Goal: Task Accomplishment & Management: Use online tool/utility

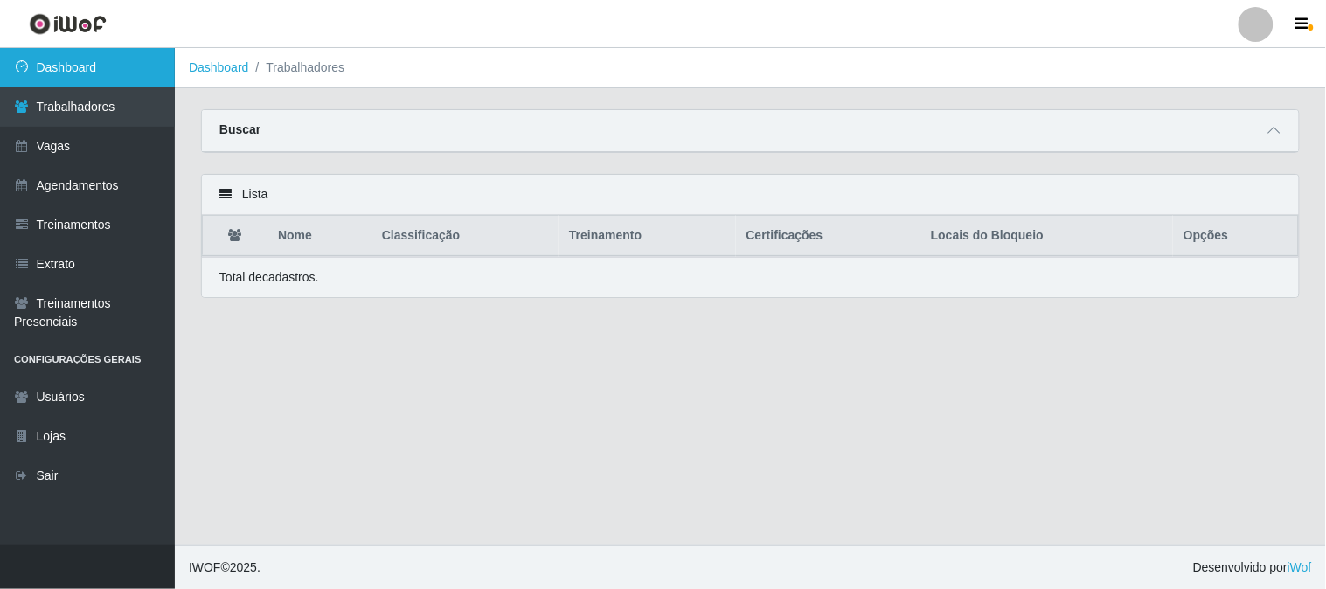
click at [97, 56] on link "Dashboard" at bounding box center [87, 67] width 175 height 39
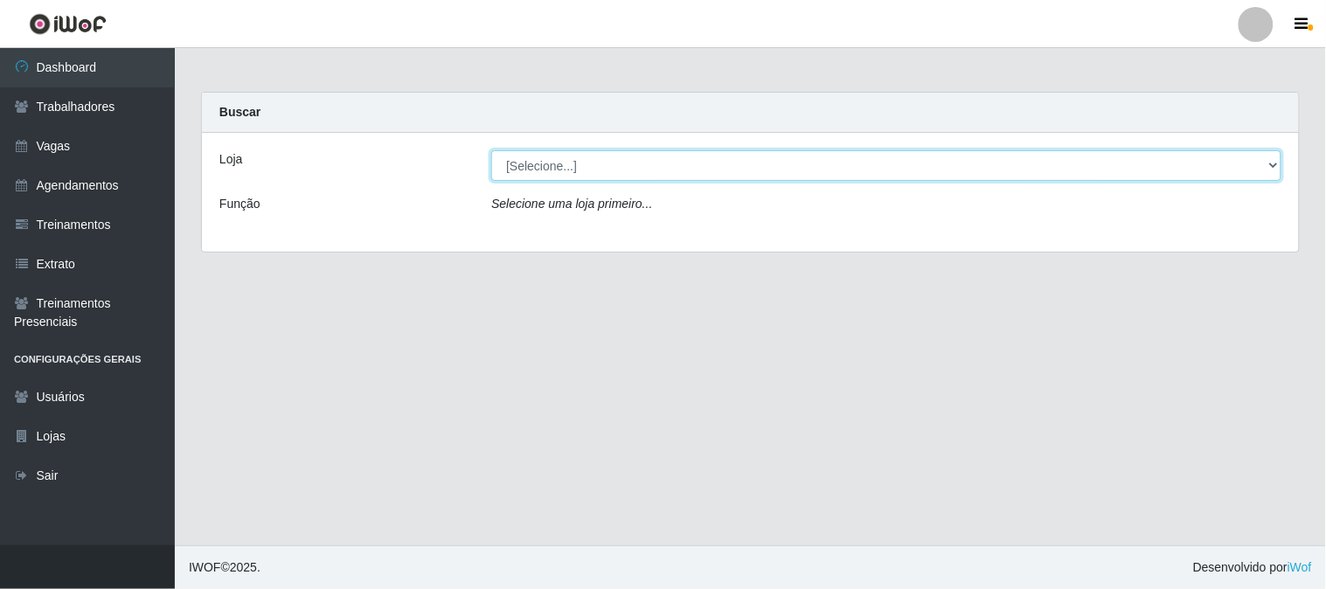
click at [545, 162] on select "[Selecione...] Sapore D'italia" at bounding box center [886, 165] width 790 height 31
select select "266"
click at [491, 150] on select "[Selecione...] Sapore D'italia" at bounding box center [886, 165] width 790 height 31
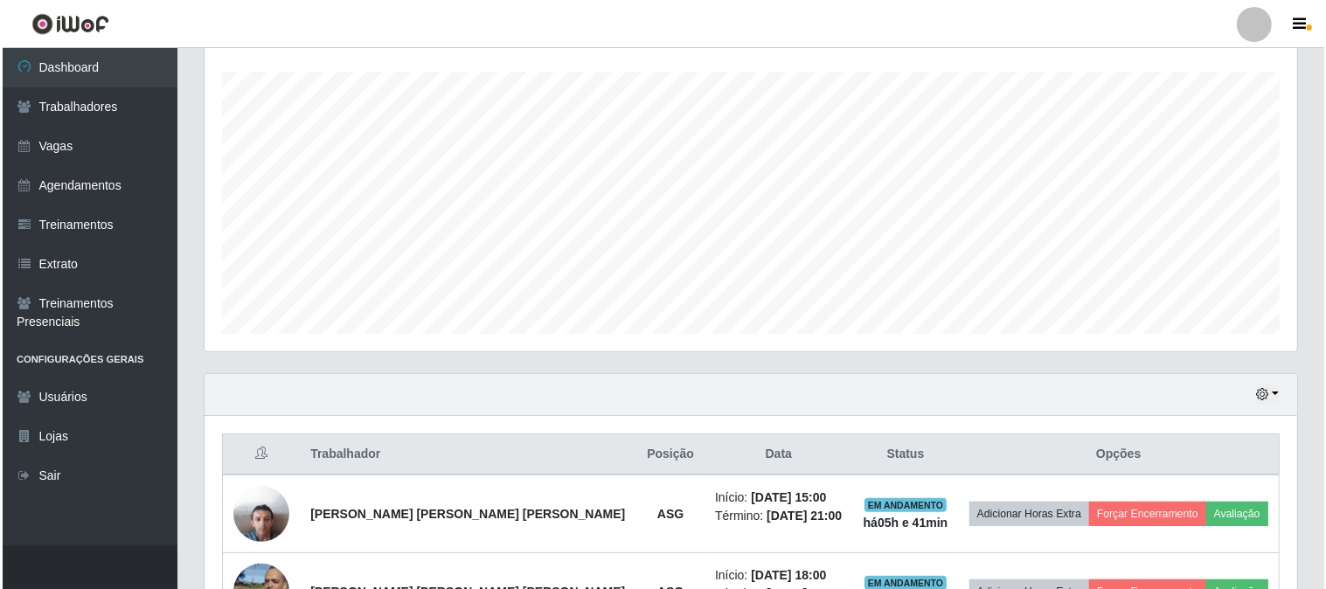
scroll to position [388, 0]
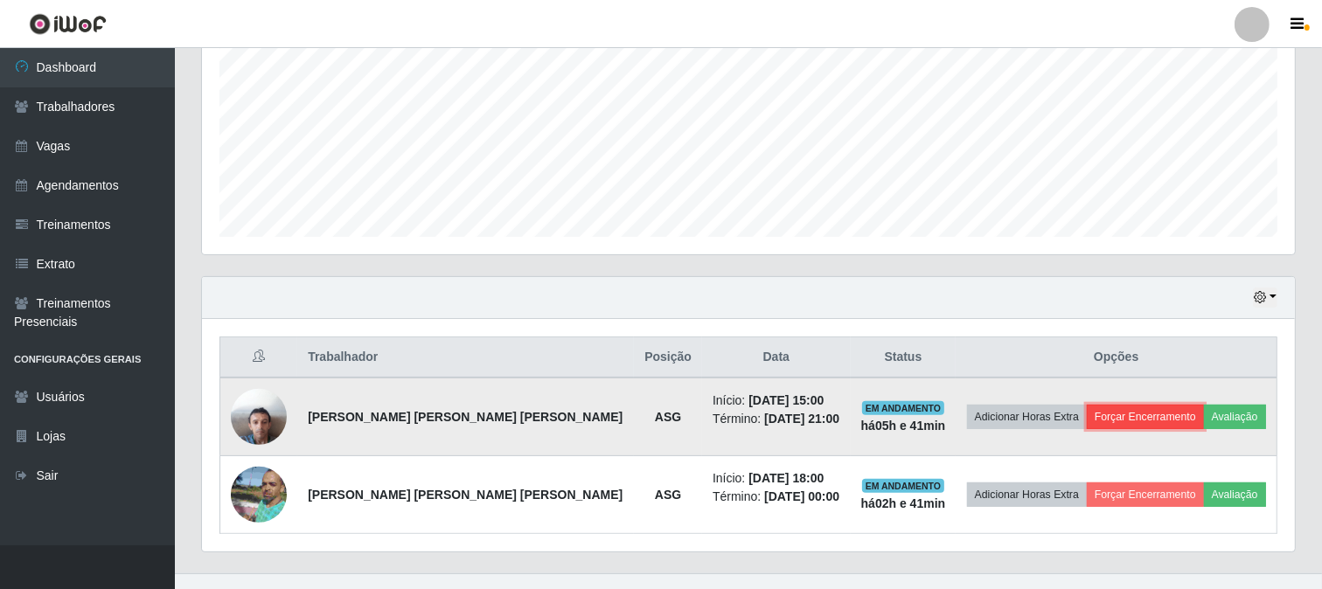
click at [1101, 412] on button "Forçar Encerramento" at bounding box center [1144, 417] width 117 height 24
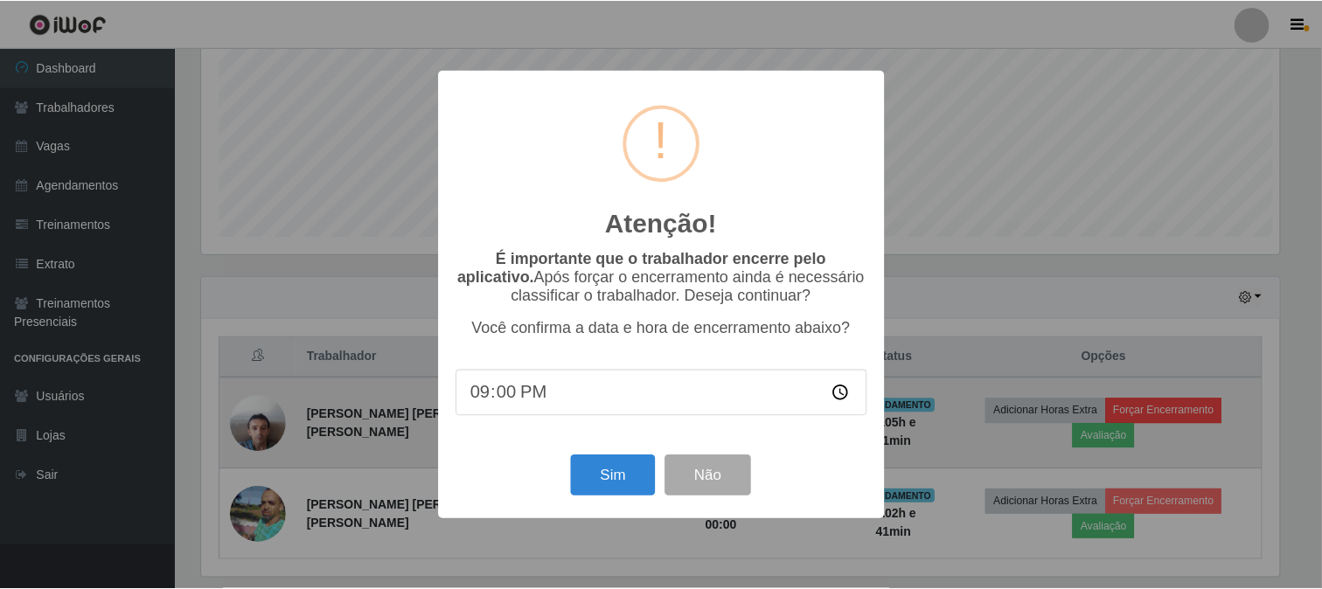
scroll to position [362, 1081]
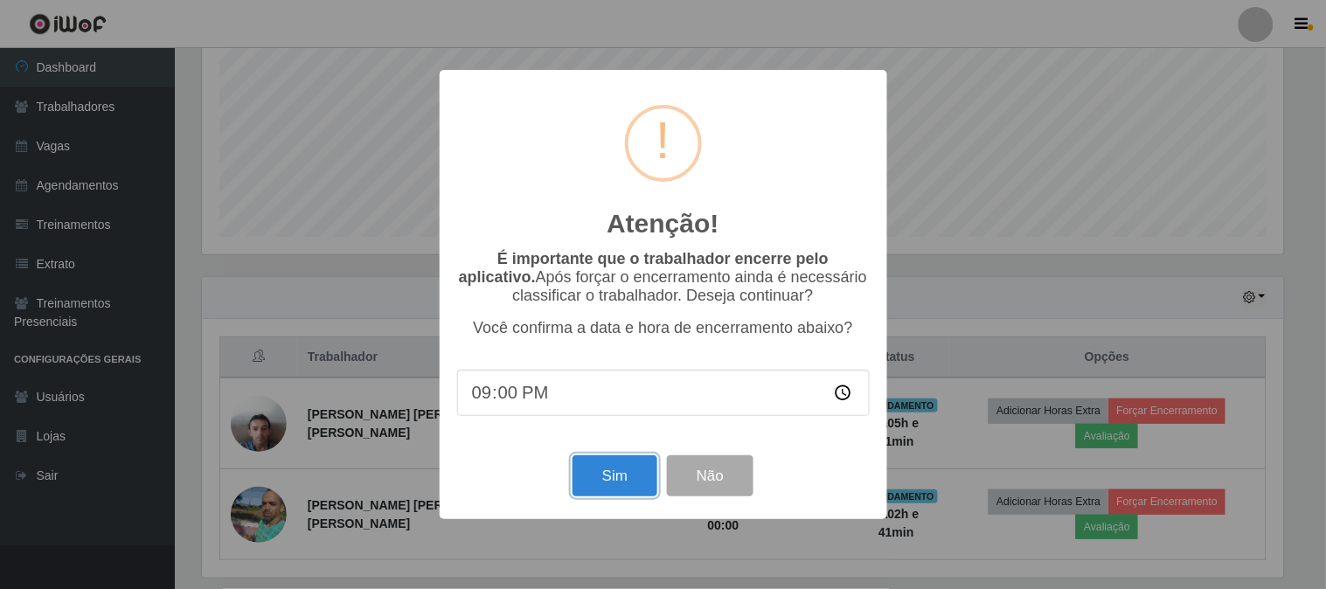
click at [616, 483] on button "Sim" at bounding box center [614, 475] width 85 height 41
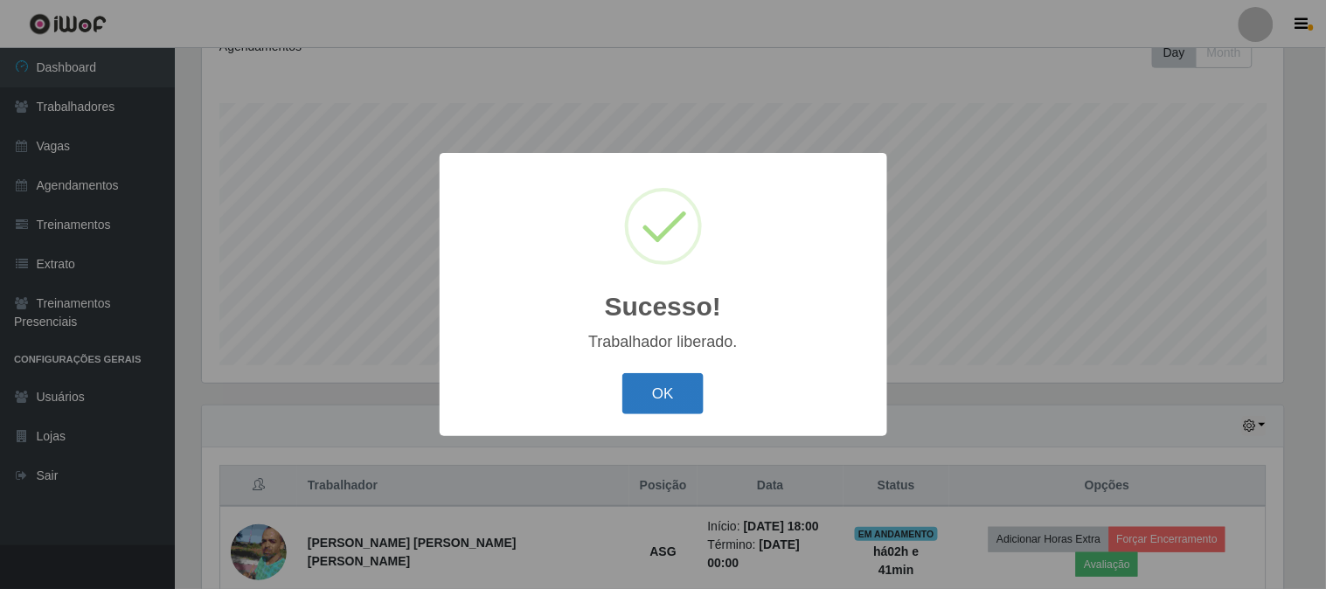
click at [670, 392] on button "OK" at bounding box center [662, 393] width 81 height 41
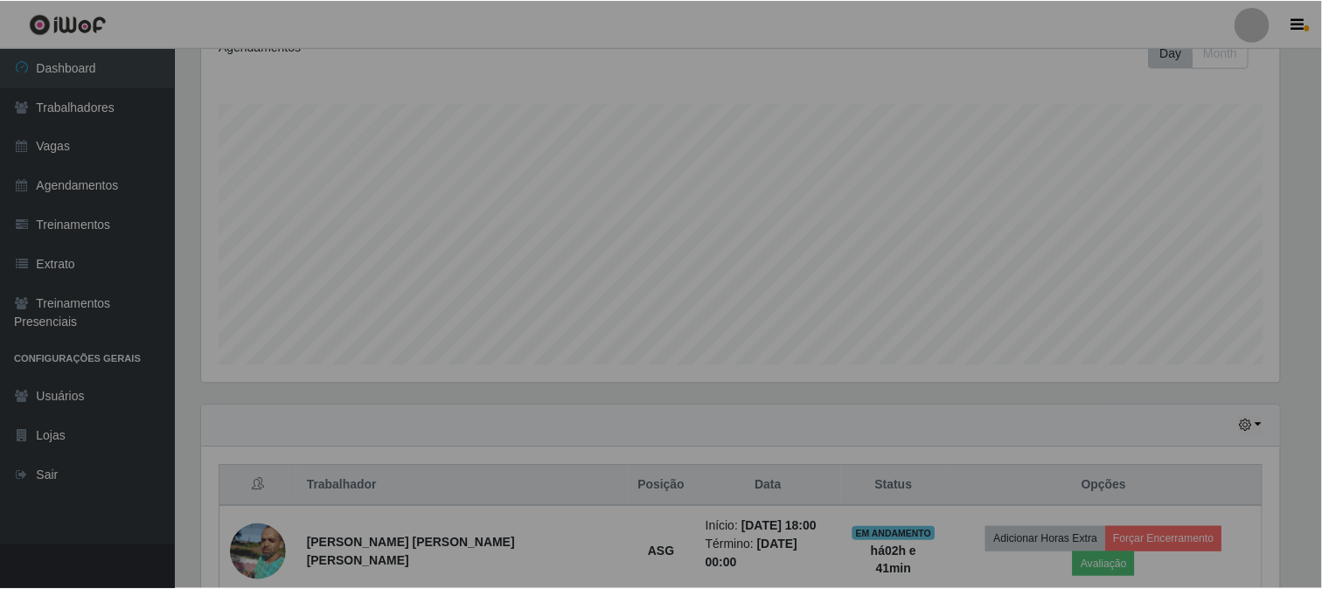
scroll to position [362, 1093]
